Goal: Information Seeking & Learning: Compare options

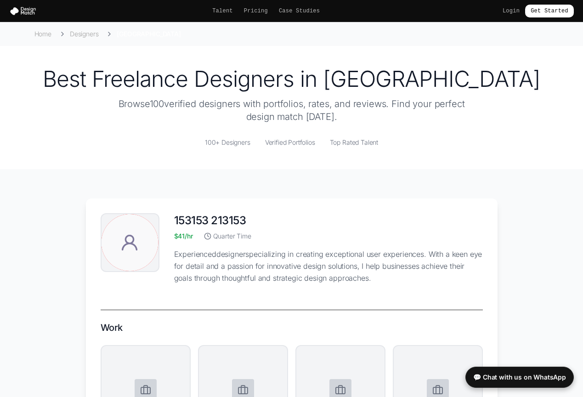
click at [301, 142] on span "Verified Portfolios" at bounding box center [290, 142] width 50 height 9
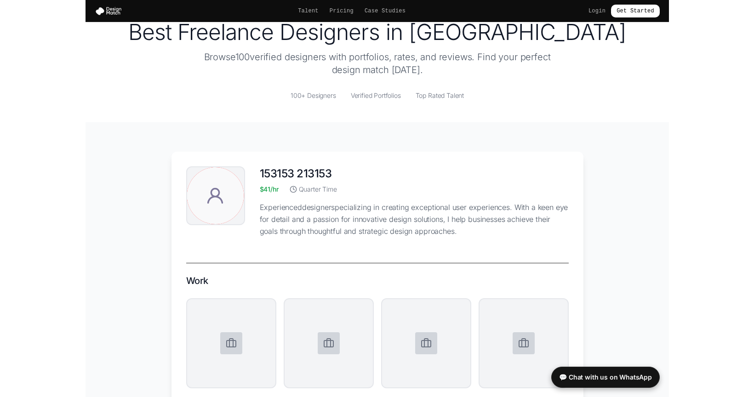
scroll to position [69, 0]
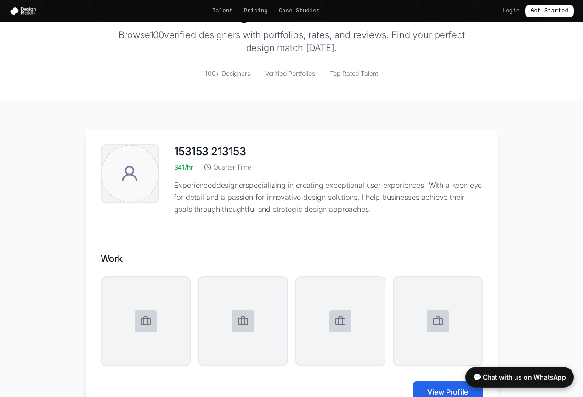
click at [440, 3] on nav "Talent Pricing Case Studies Login Get Started" at bounding box center [291, 11] width 583 height 22
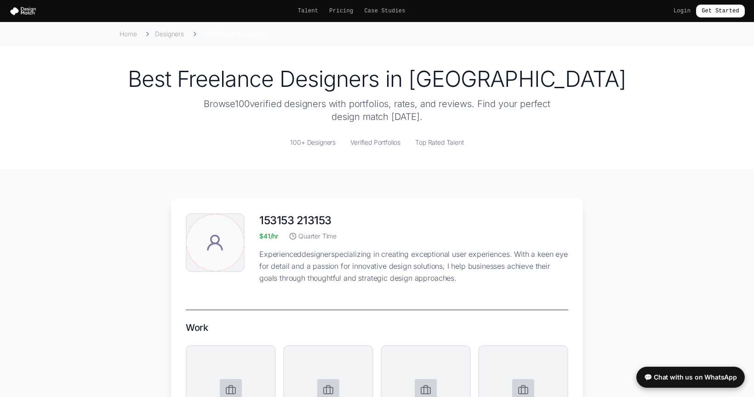
scroll to position [0, 0]
click at [178, 34] on link "Designers" at bounding box center [169, 33] width 29 height 9
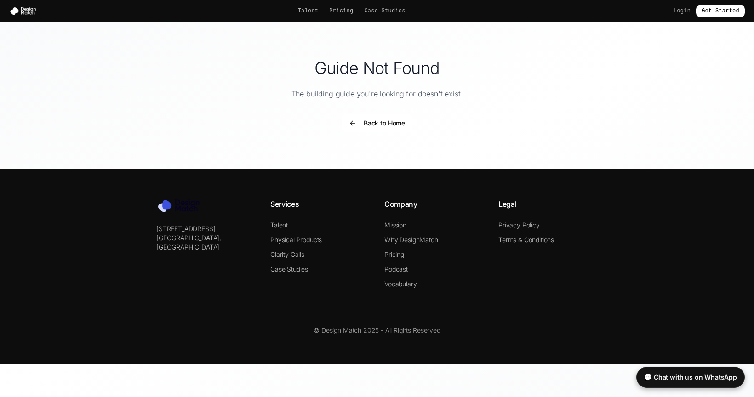
click at [393, 122] on button "Back to Home" at bounding box center [376, 123] width 71 height 18
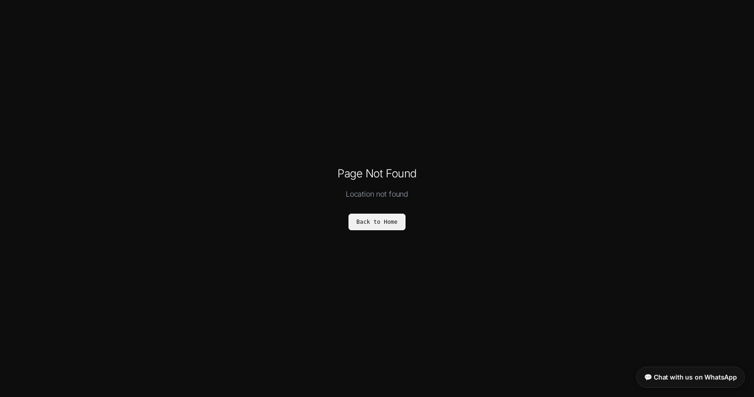
click at [360, 228] on button "Back to Home" at bounding box center [376, 222] width 57 height 17
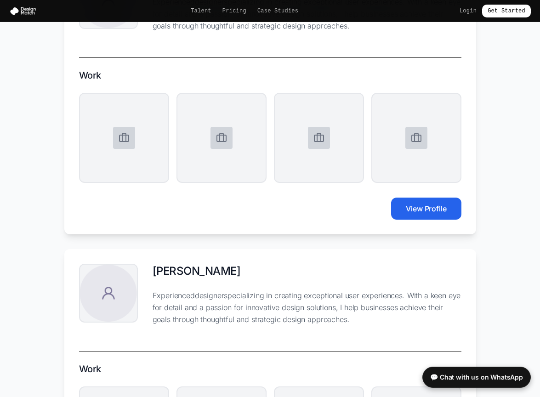
scroll to position [5482, 0]
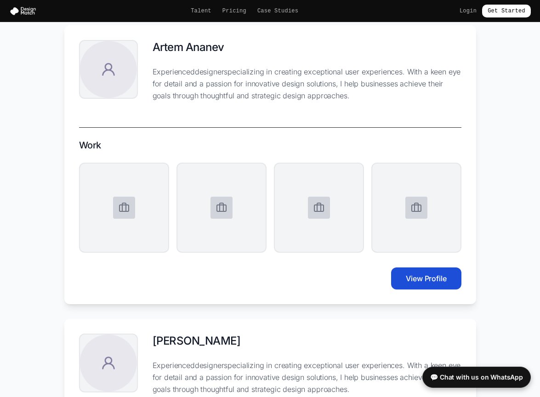
click at [439, 284] on button "View Profile" at bounding box center [426, 278] width 70 height 22
click at [420, 270] on button "View Profile" at bounding box center [426, 278] width 70 height 22
click at [424, 279] on button "View Profile" at bounding box center [426, 278] width 70 height 22
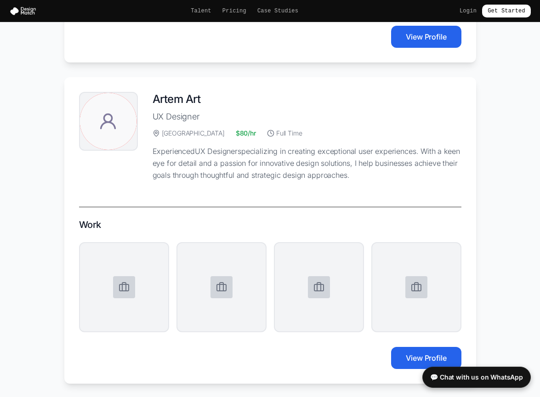
scroll to position [5022, 0]
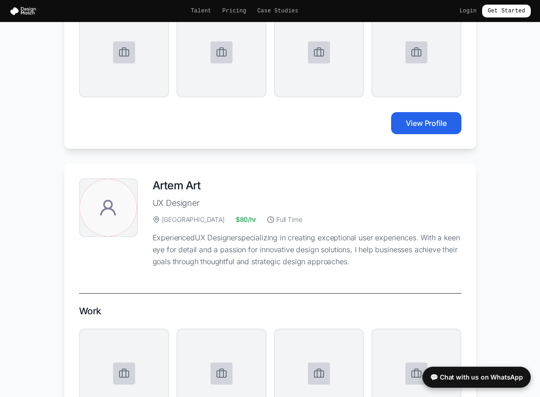
click at [431, 129] on button "View Profile" at bounding box center [426, 123] width 70 height 22
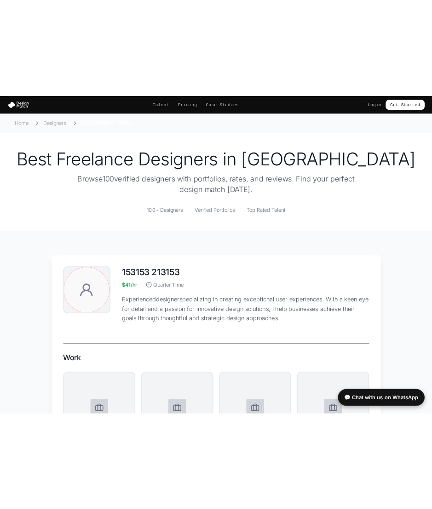
scroll to position [0, 0]
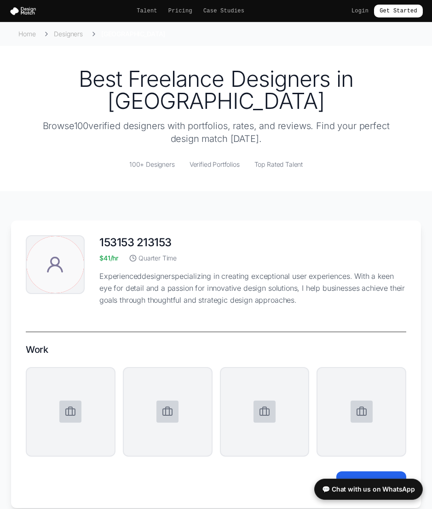
click at [361, 445] on div "Work View Profile" at bounding box center [216, 413] width 380 height 162
click at [367, 472] on button "View Profile" at bounding box center [371, 483] width 70 height 22
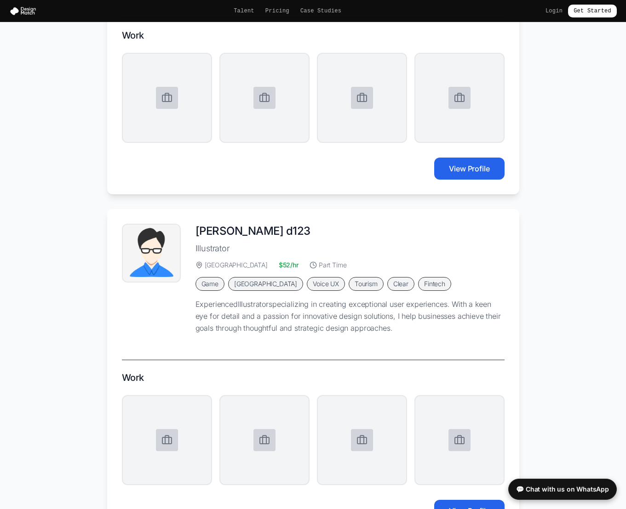
scroll to position [959, 0]
click at [464, 178] on button "View Profile" at bounding box center [469, 169] width 70 height 22
click at [466, 171] on button "View Profile" at bounding box center [469, 169] width 70 height 22
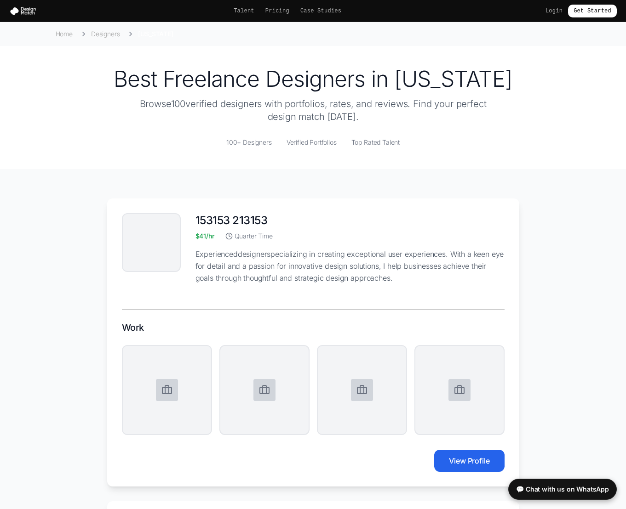
scroll to position [0, 0]
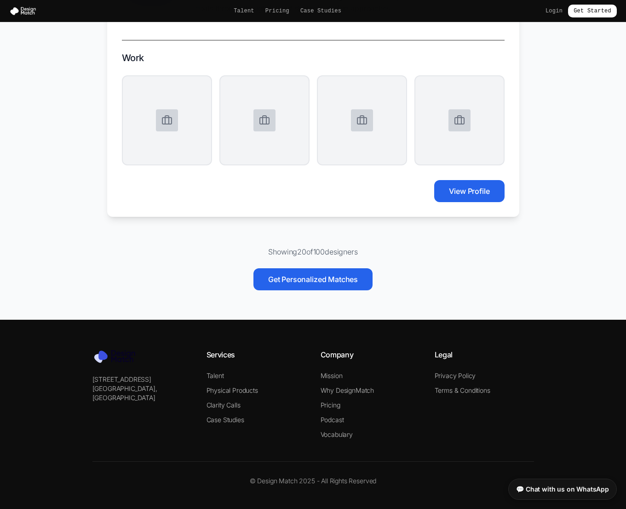
scroll to position [6446, 0]
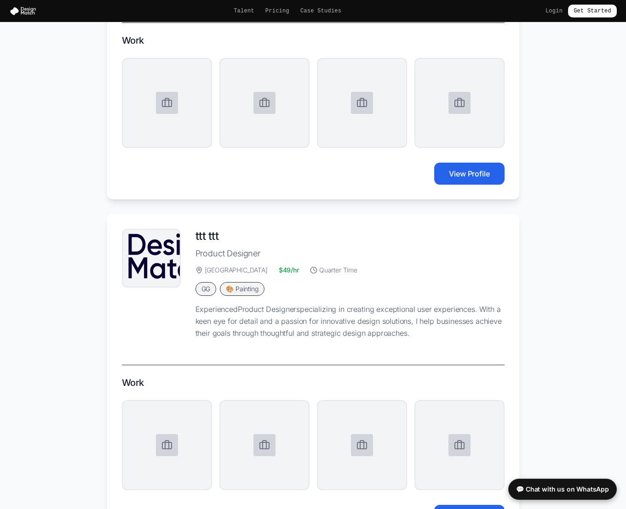
scroll to position [546, 0]
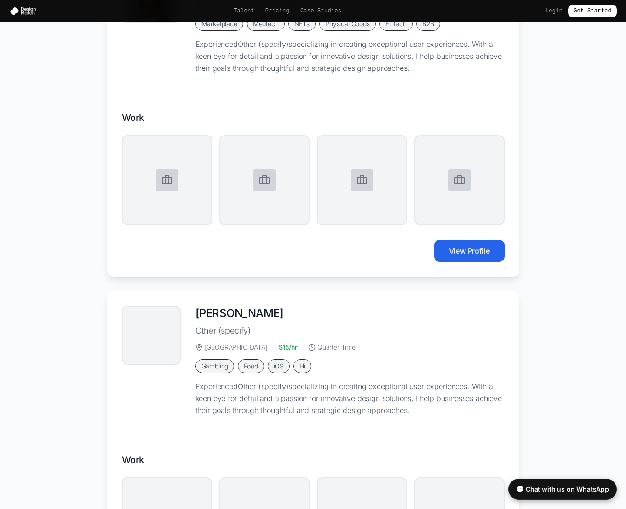
scroll to position [2578, 0]
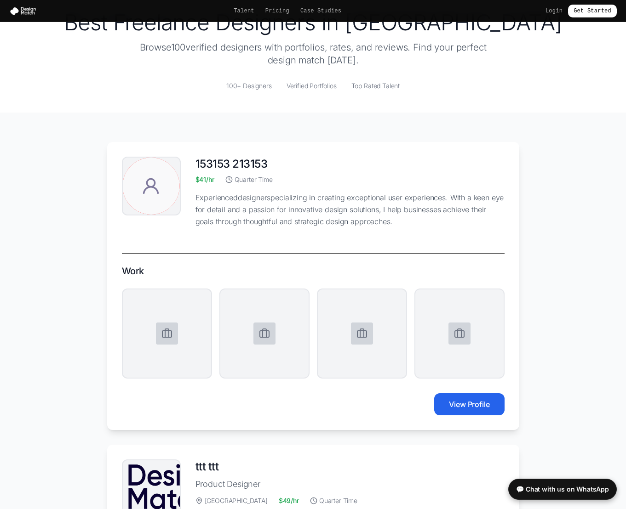
scroll to position [199, 0]
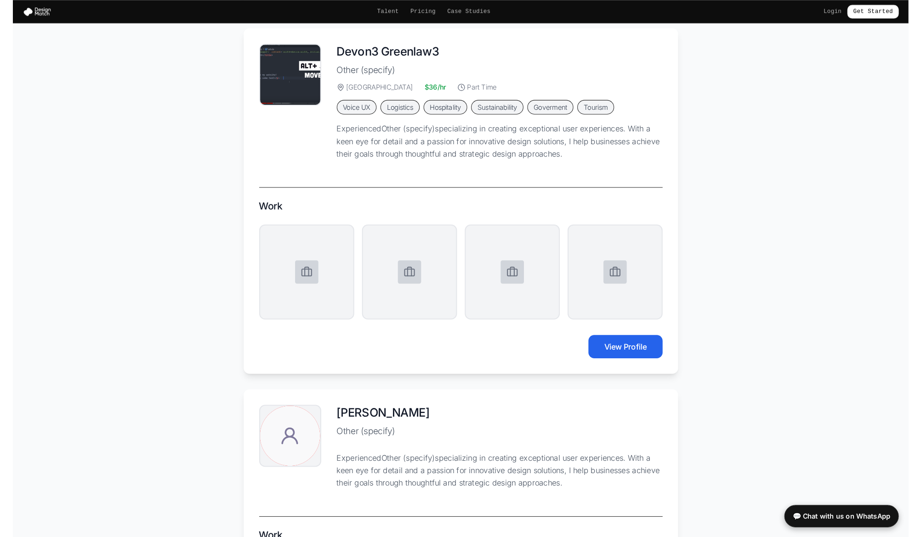
scroll to position [2843, 0]
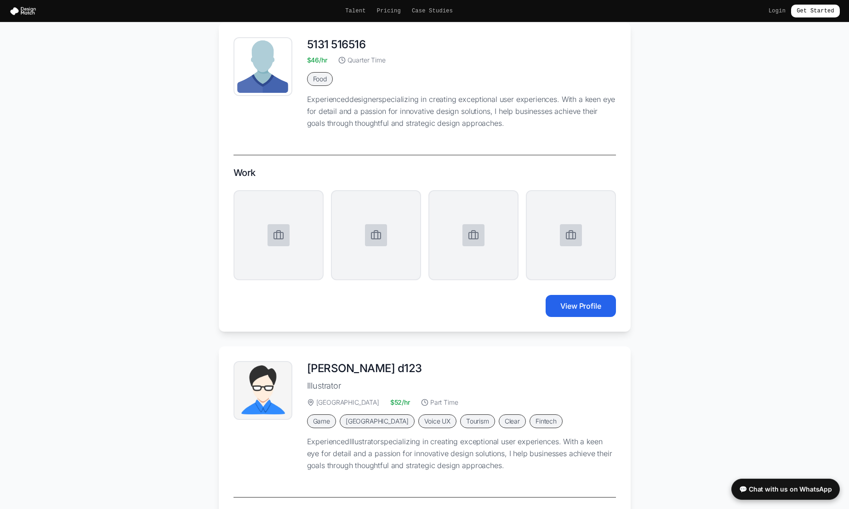
scroll to position [940, 0]
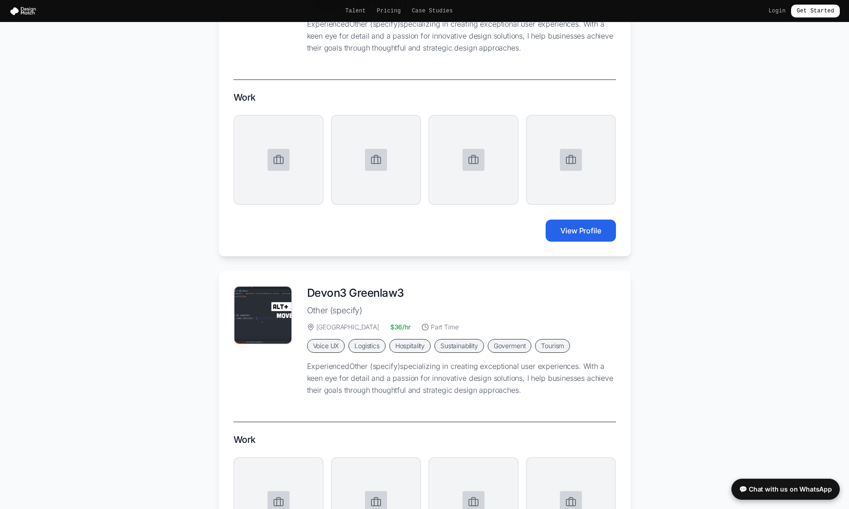
scroll to position [2703, 0]
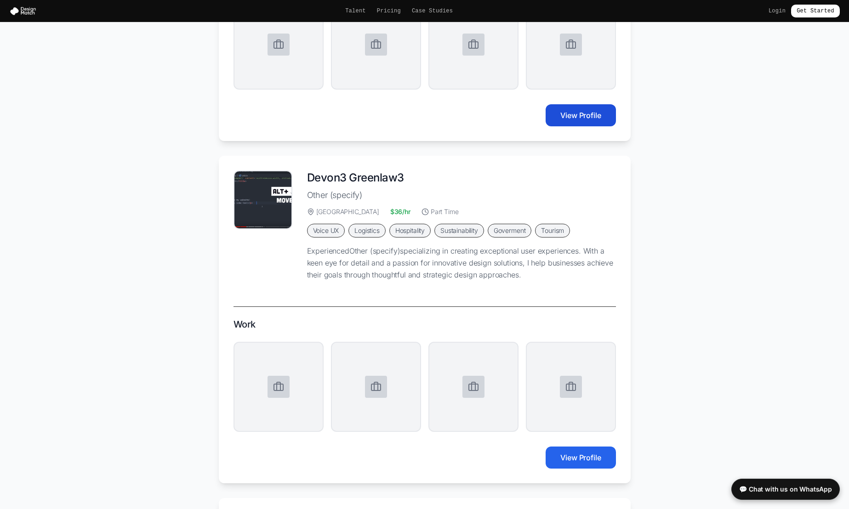
click at [577, 108] on button "View Profile" at bounding box center [581, 115] width 70 height 22
click at [577, 112] on button "View Profile" at bounding box center [581, 115] width 70 height 22
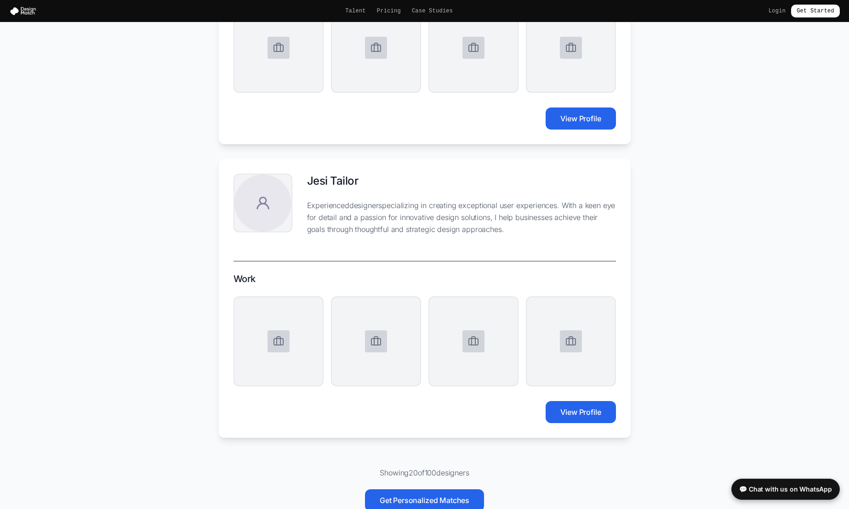
scroll to position [6266, 0]
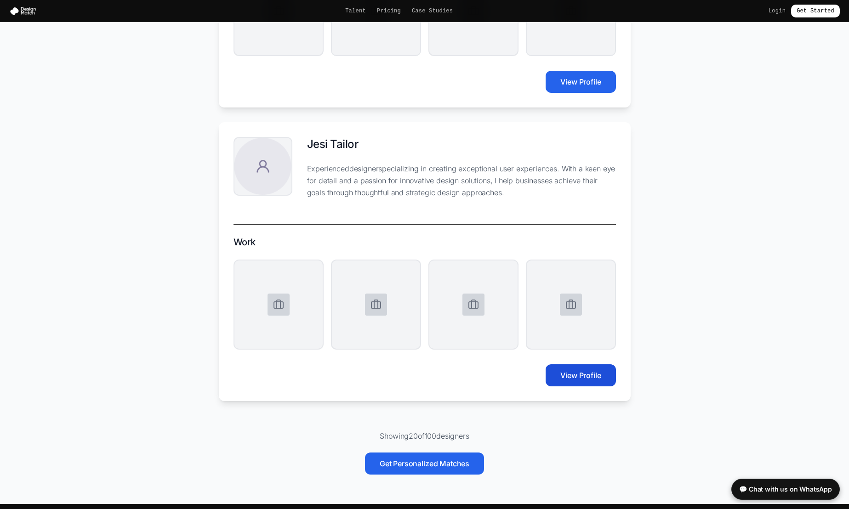
click at [572, 368] on button "View Profile" at bounding box center [581, 375] width 70 height 22
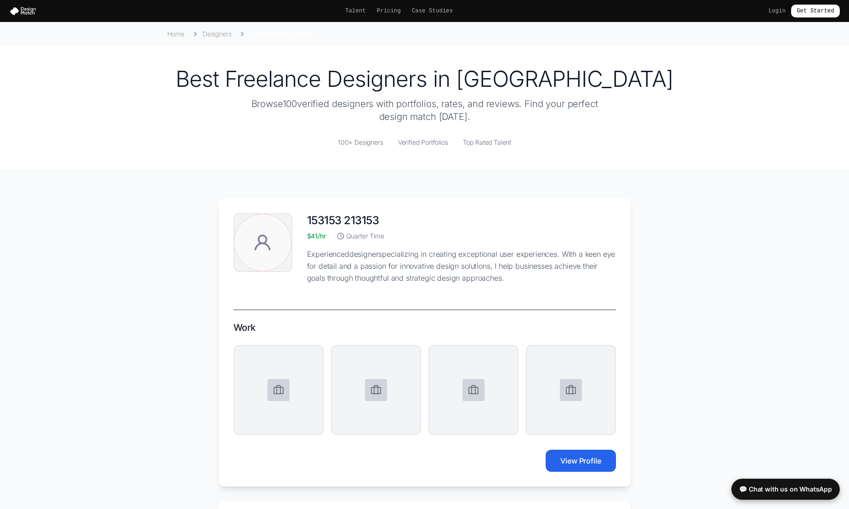
scroll to position [0, 0]
